Goal: Task Accomplishment & Management: Manage account settings

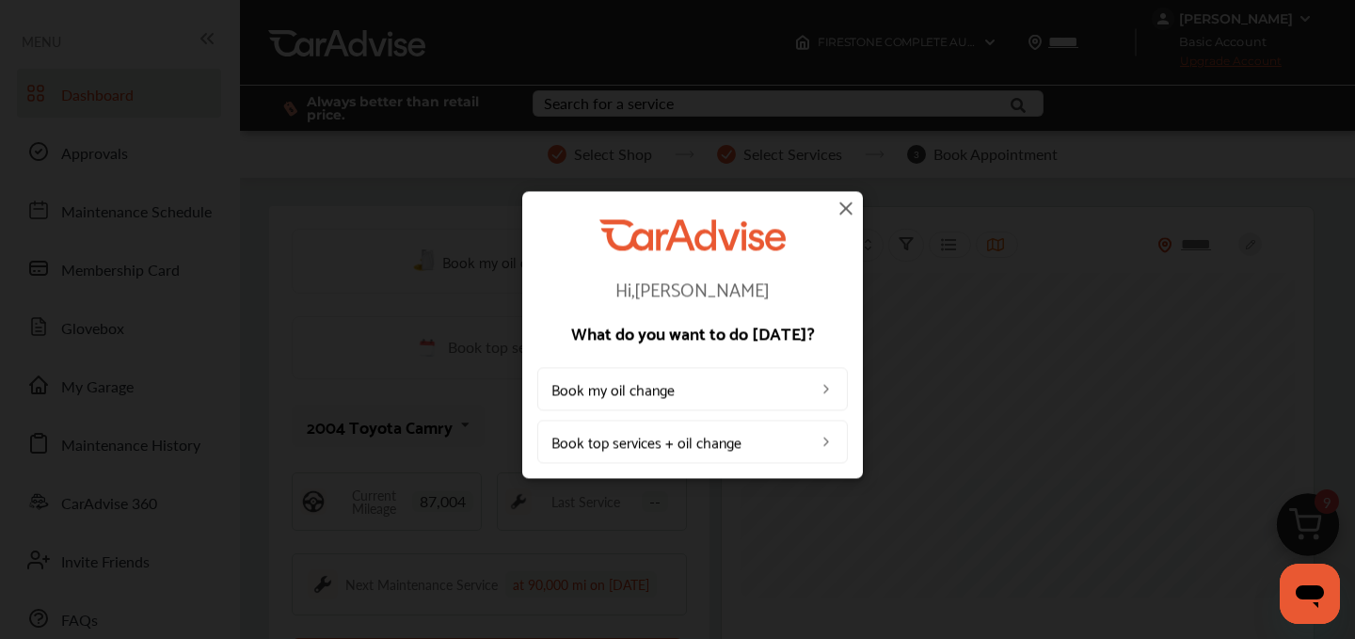
click at [844, 209] on img at bounding box center [846, 208] width 23 height 23
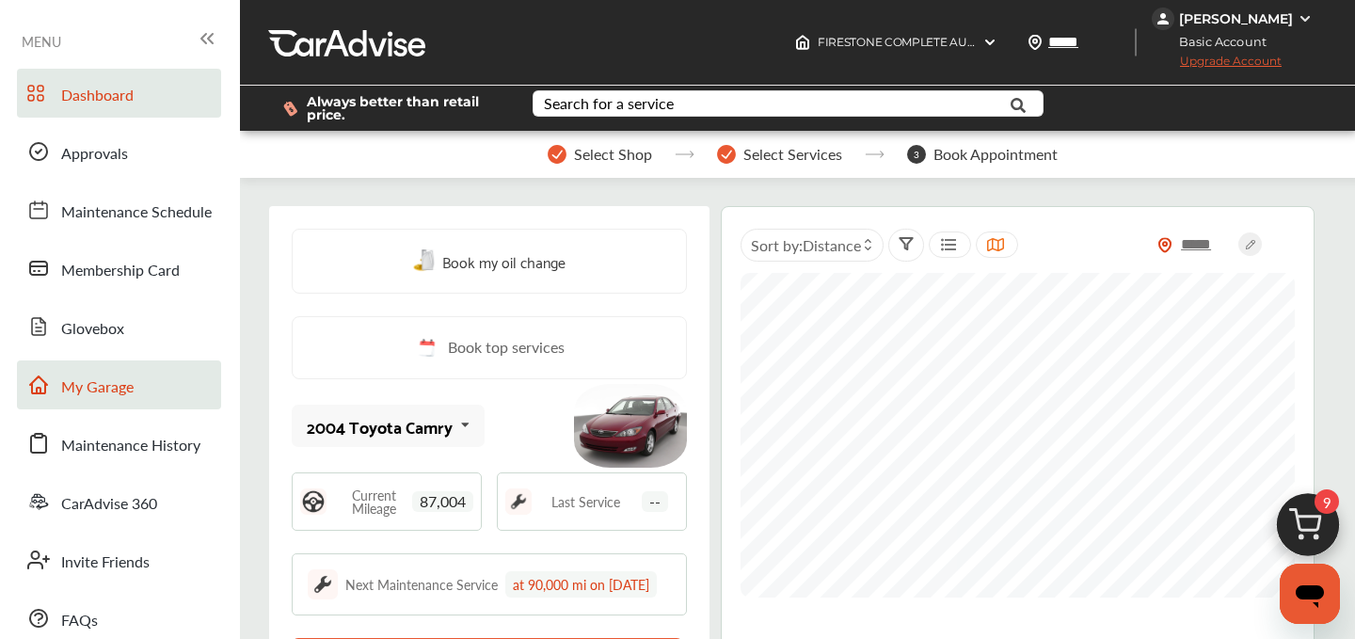
click at [98, 377] on span "My Garage" at bounding box center [97, 388] width 72 height 24
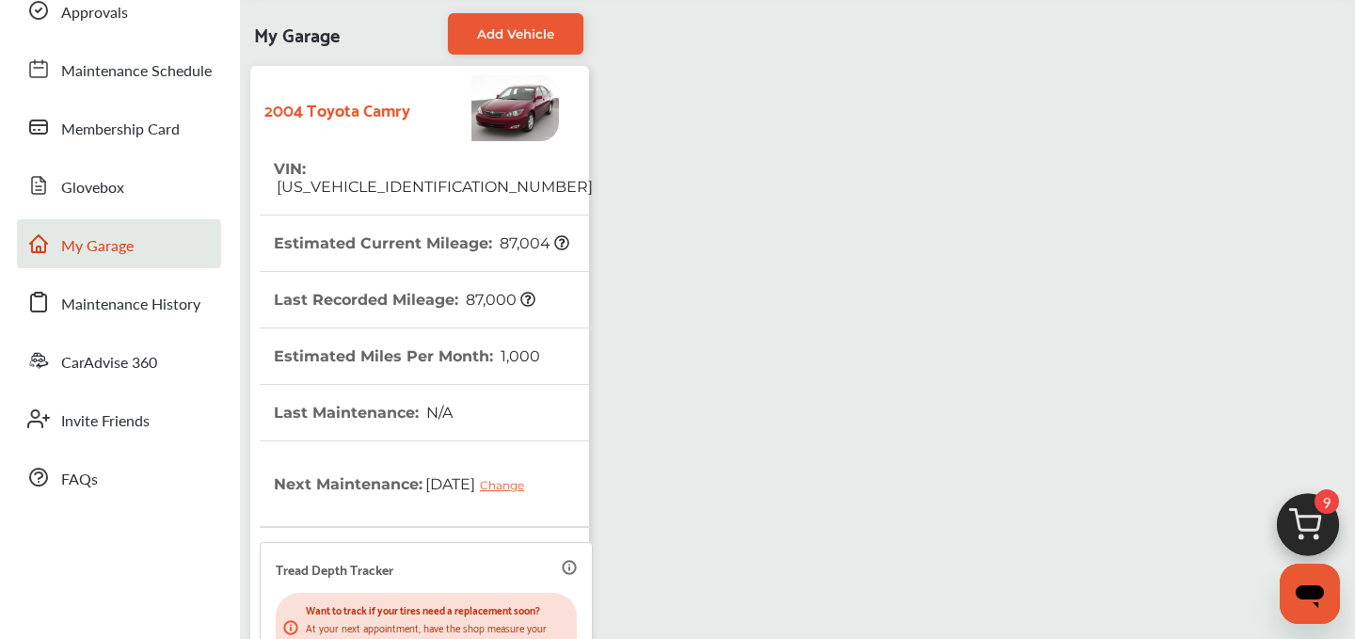
scroll to position [140, 0]
click at [1307, 506] on img at bounding box center [1308, 530] width 90 height 90
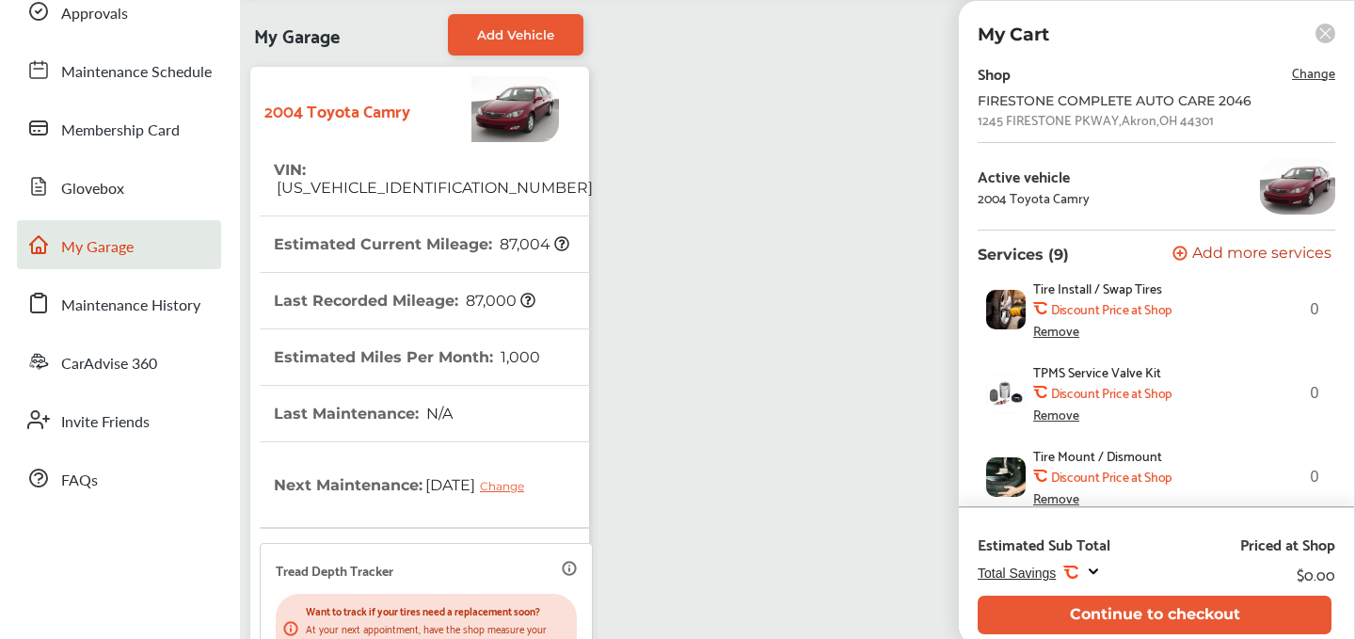
click at [723, 409] on div "My Garage Add Vehicle 2004 Toyota Camry VIN : [US_VEHICLE_IDENTIFICATION_NUMBER…" at bounding box center [798, 469] width 1106 height 929
